Goal: Task Accomplishment & Management: Use online tool/utility

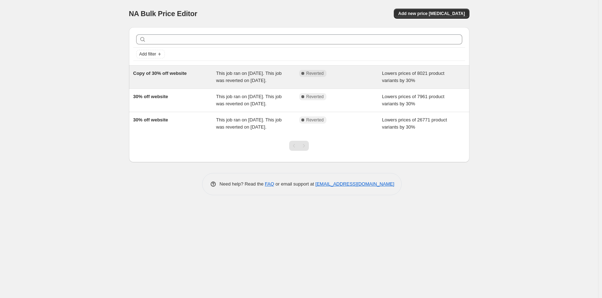
click at [422, 79] on div "Lowers prices of 8021 product variants by 30%" at bounding box center [423, 77] width 83 height 14
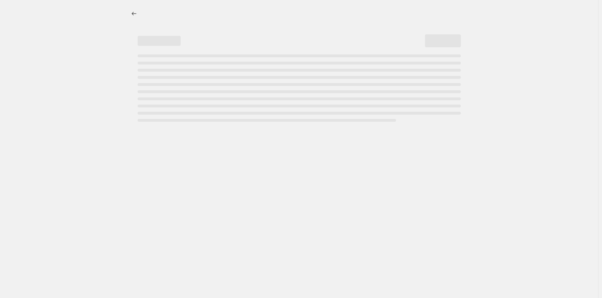
select select "percentage"
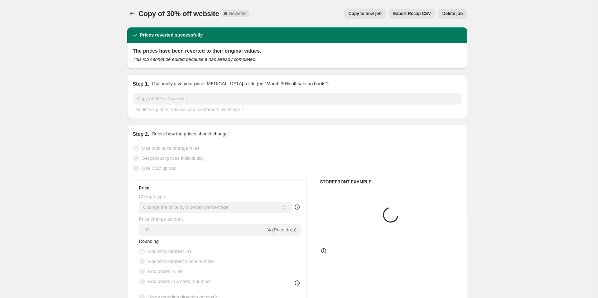
select select "collection"
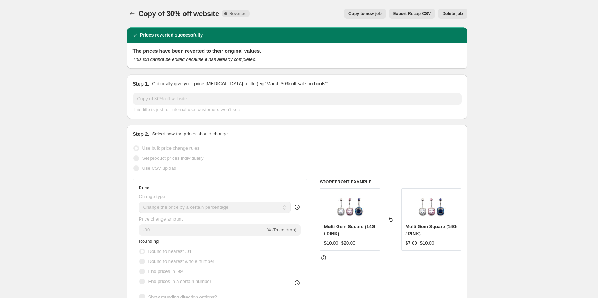
click at [374, 13] on span "Copy to new job" at bounding box center [365, 14] width 33 height 6
select select "percentage"
select select "collection"
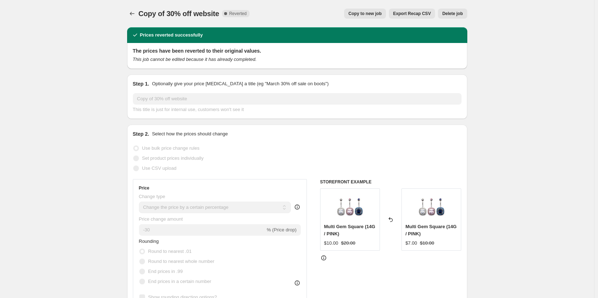
select select "collection"
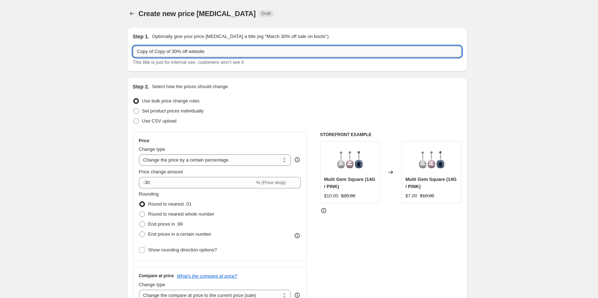
click at [217, 52] on input "Copy of Copy of 30% off website" at bounding box center [297, 51] width 329 height 11
type input "30% off website"
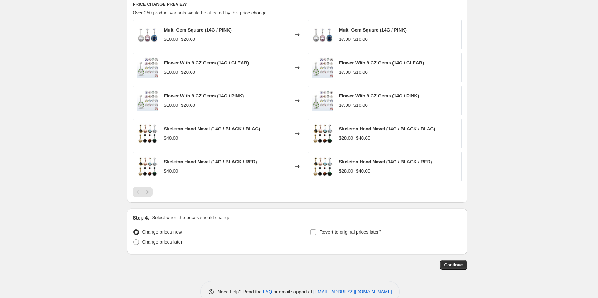
scroll to position [562, 0]
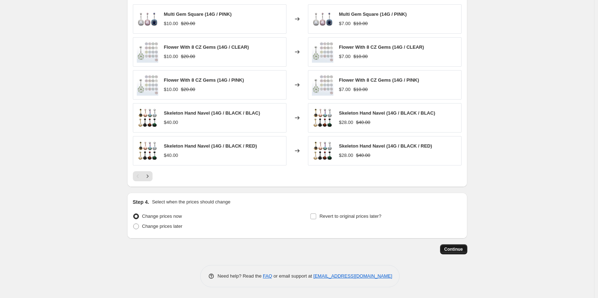
click at [460, 249] on span "Continue" at bounding box center [454, 250] width 19 height 6
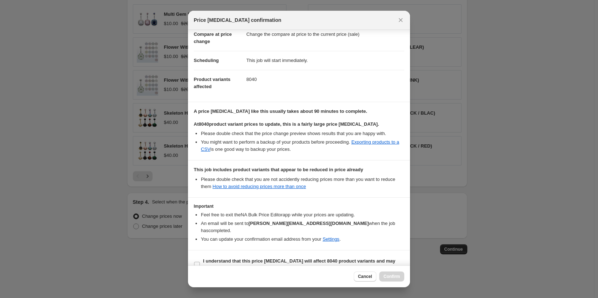
scroll to position [43, 0]
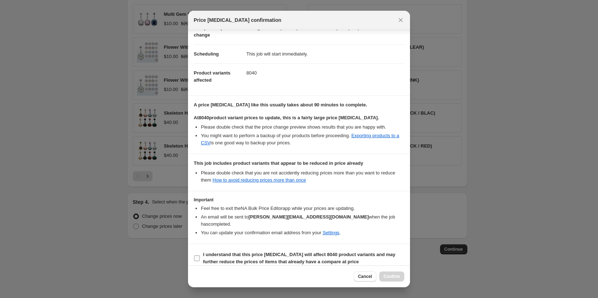
click at [196, 256] on input "I understand that this price change job will affect 8040 product variants and m…" at bounding box center [197, 259] width 6 height 6
checkbox input "true"
click at [392, 276] on span "Confirm" at bounding box center [392, 277] width 16 height 6
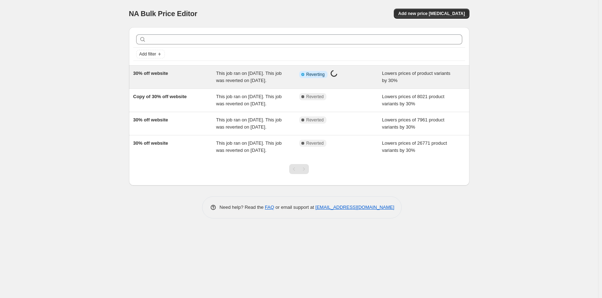
click at [408, 81] on div "Lowers prices of product variants by 30%" at bounding box center [423, 77] width 83 height 14
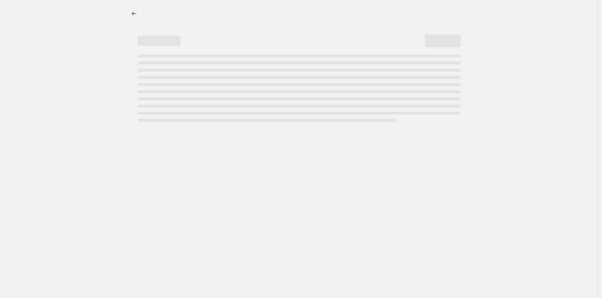
select select "percentage"
select select "collection"
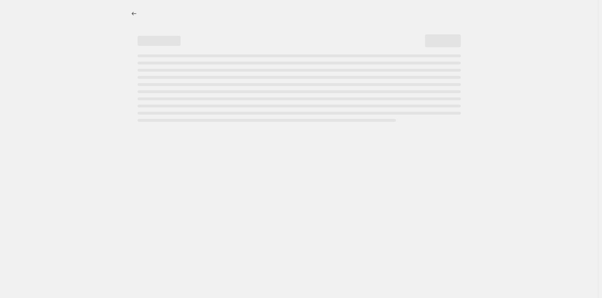
select select "collection"
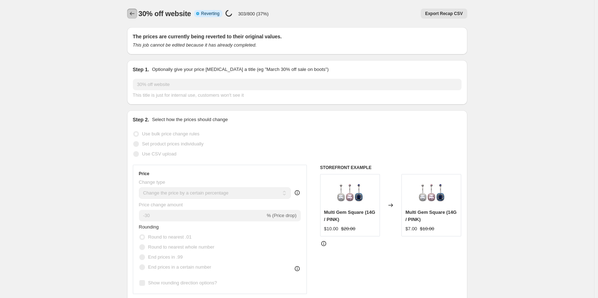
click at [134, 16] on icon "Price change jobs" at bounding box center [132, 13] width 7 height 7
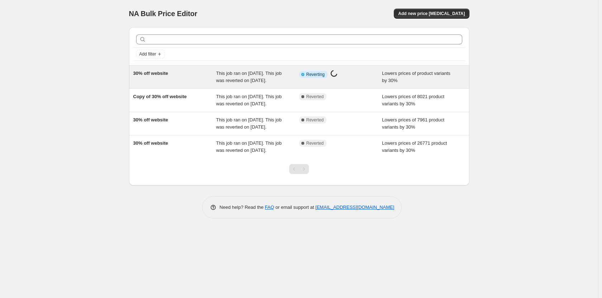
click at [368, 79] on div "Info Partially complete Reverting Price [MEDICAL_DATA] in progress..." at bounding box center [340, 77] width 83 height 14
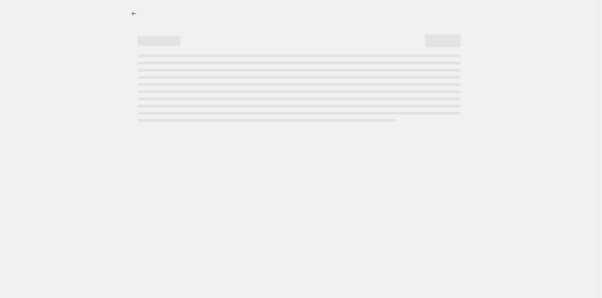
select select "percentage"
select select "collection"
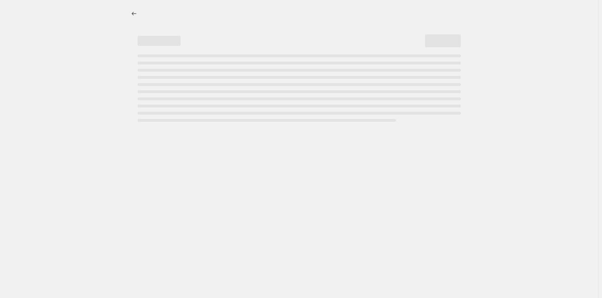
select select "collection"
select select "percentage"
select select "collection"
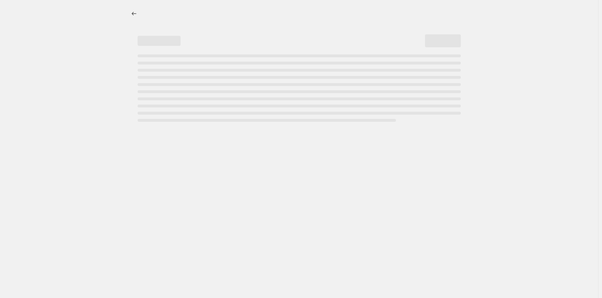
select select "collection"
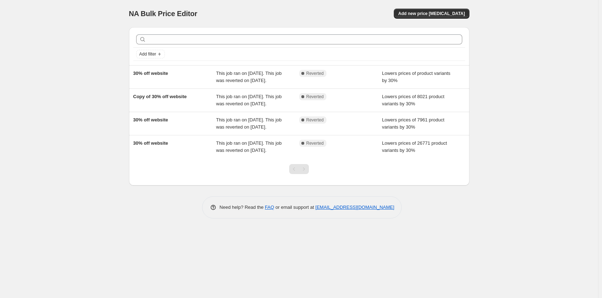
click at [520, 129] on div "NA Bulk Price Editor. This page is ready NA Bulk Price Editor Add new price [ME…" at bounding box center [299, 149] width 598 height 298
